Goal: Navigation & Orientation: Understand site structure

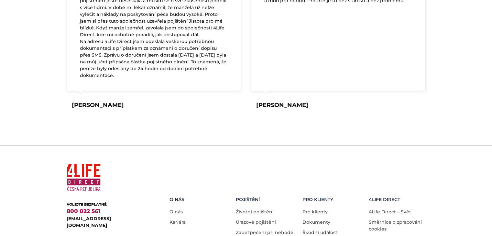
scroll to position [1289, 0]
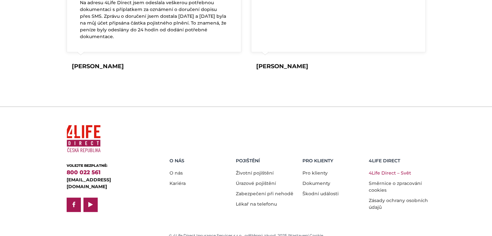
click at [382, 170] on link "4Life Direct – Svět" at bounding box center [390, 173] width 42 height 6
click at [175, 181] on link "Kariéra" at bounding box center [178, 184] width 16 height 6
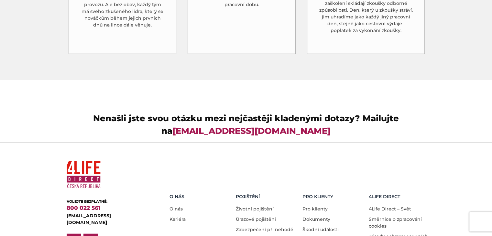
scroll to position [1908, 0]
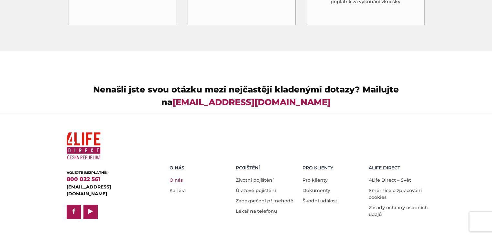
click at [179, 177] on link "O nás" at bounding box center [176, 180] width 13 height 6
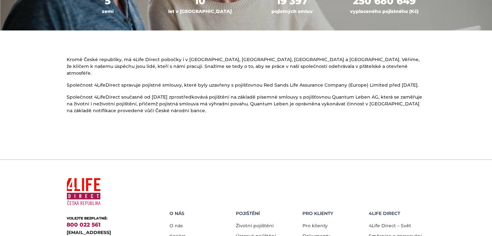
scroll to position [417, 0]
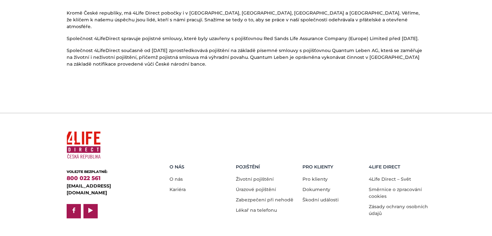
drag, startPoint x: 173, startPoint y: 228, endPoint x: 243, endPoint y: 237, distance: 69.8
copy div "4Life Direct Insurance Services s.r.o."
